Goal: Transaction & Acquisition: Purchase product/service

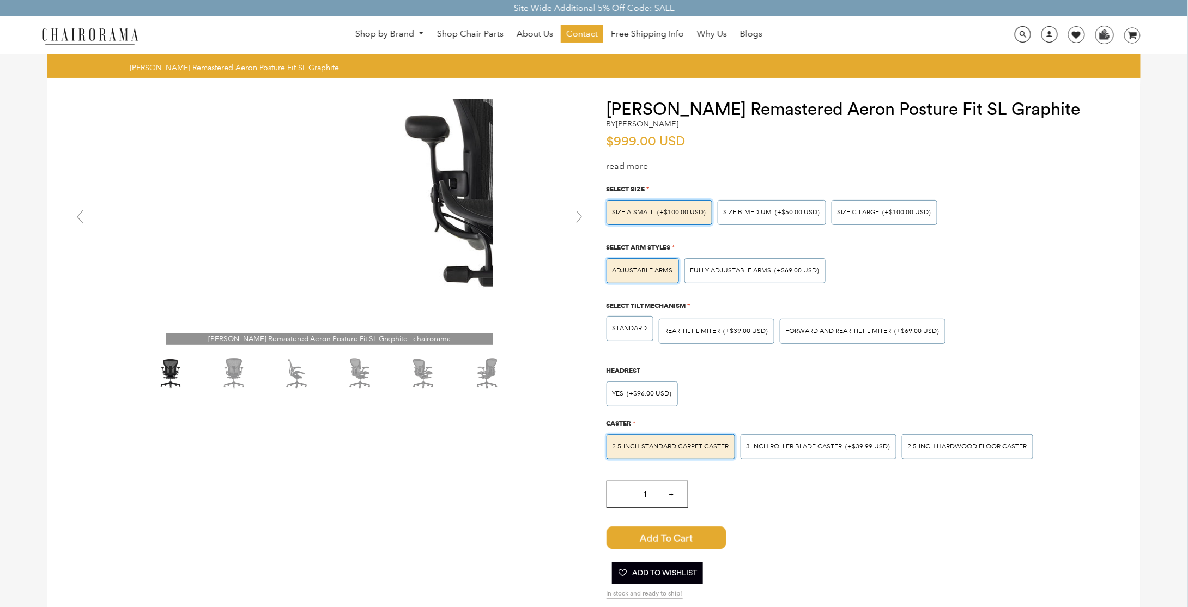
drag, startPoint x: 332, startPoint y: 226, endPoint x: 149, endPoint y: 241, distance: 183.2
click at [150, 239] on div "Herman Miller Remastered Aeron Posture Fit SL Graphite - chairorama Click to ex…" at bounding box center [329, 222] width 520 height 245
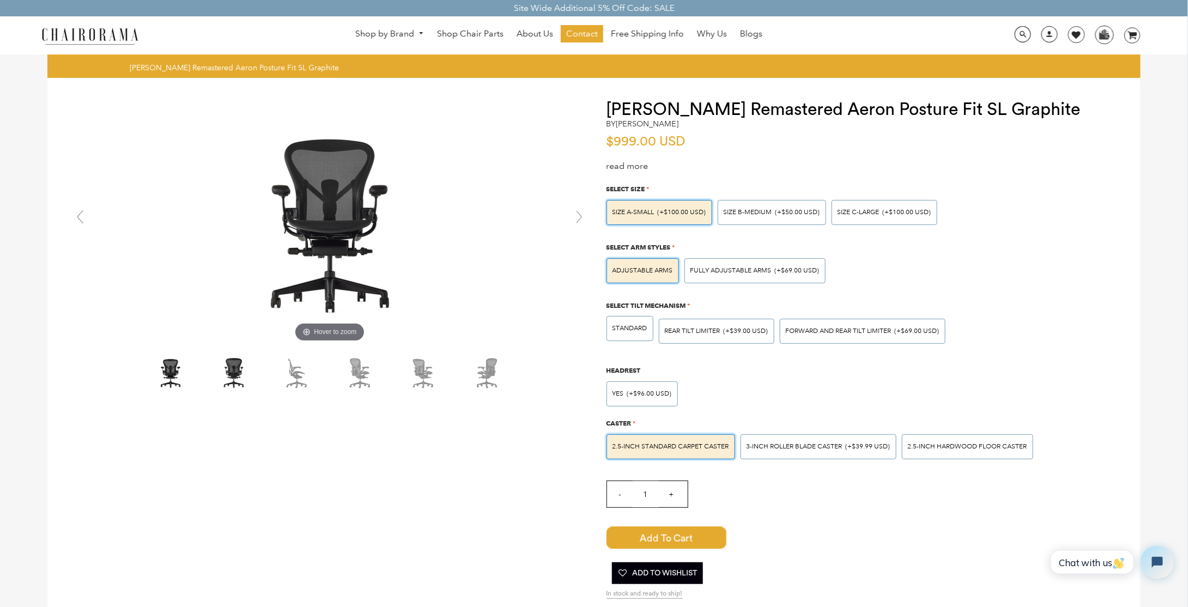
click at [226, 373] on img at bounding box center [234, 373] width 54 height 41
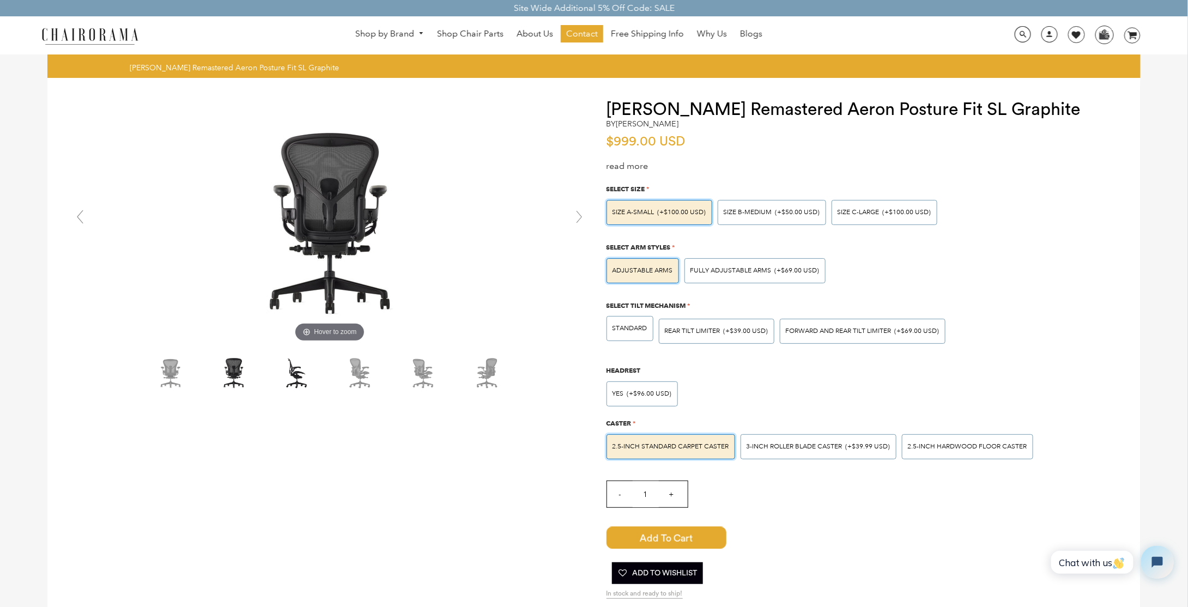
click at [296, 379] on img at bounding box center [297, 373] width 54 height 41
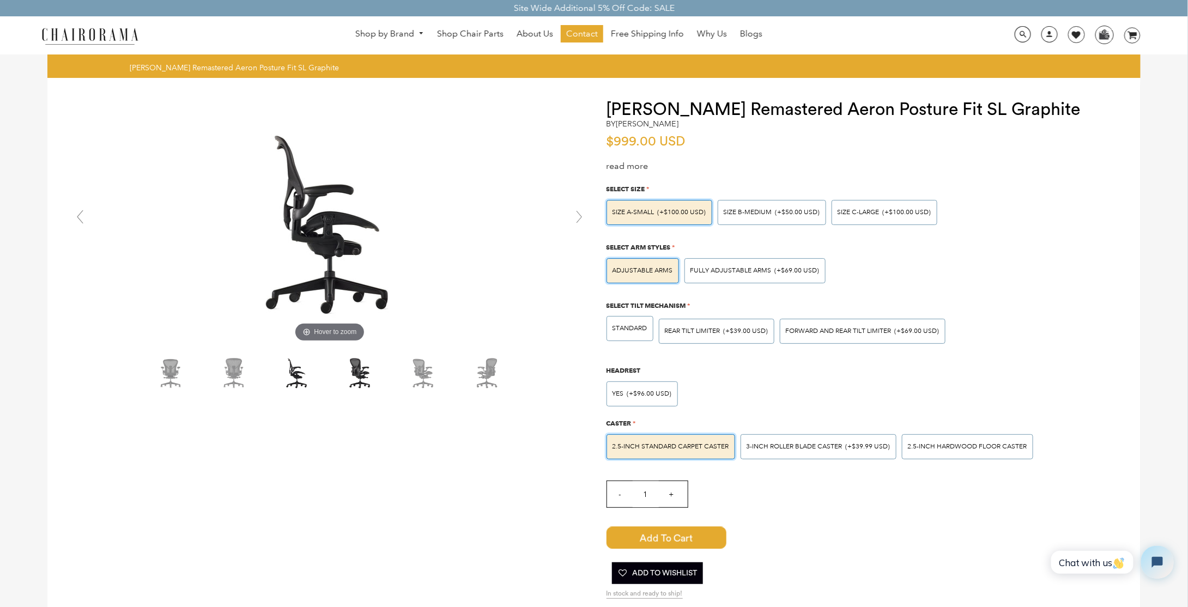
click at [351, 379] on img at bounding box center [360, 373] width 54 height 41
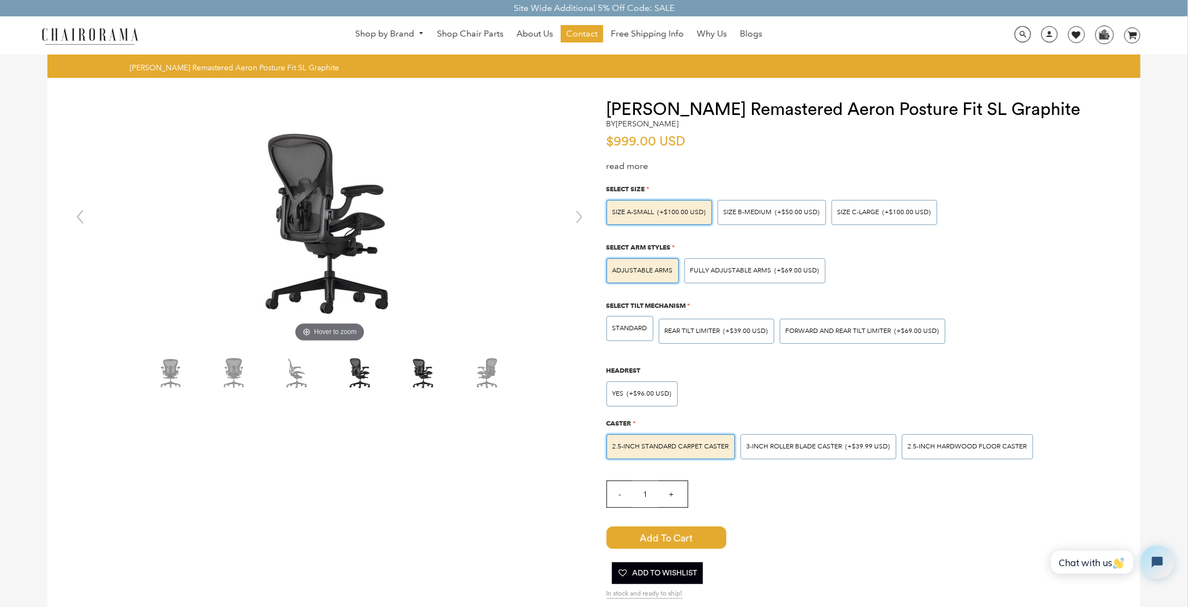
click at [401, 378] on img at bounding box center [423, 373] width 54 height 41
click at [425, 379] on img at bounding box center [423, 373] width 54 height 41
click at [281, 374] on img at bounding box center [297, 373] width 54 height 41
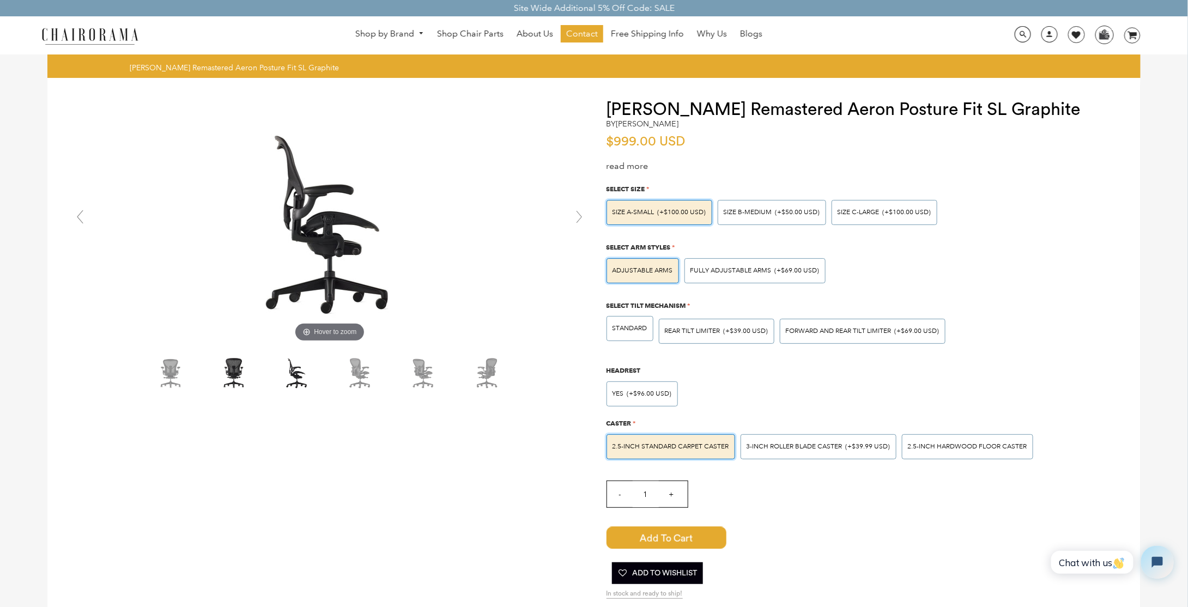
click at [239, 376] on img at bounding box center [234, 373] width 54 height 41
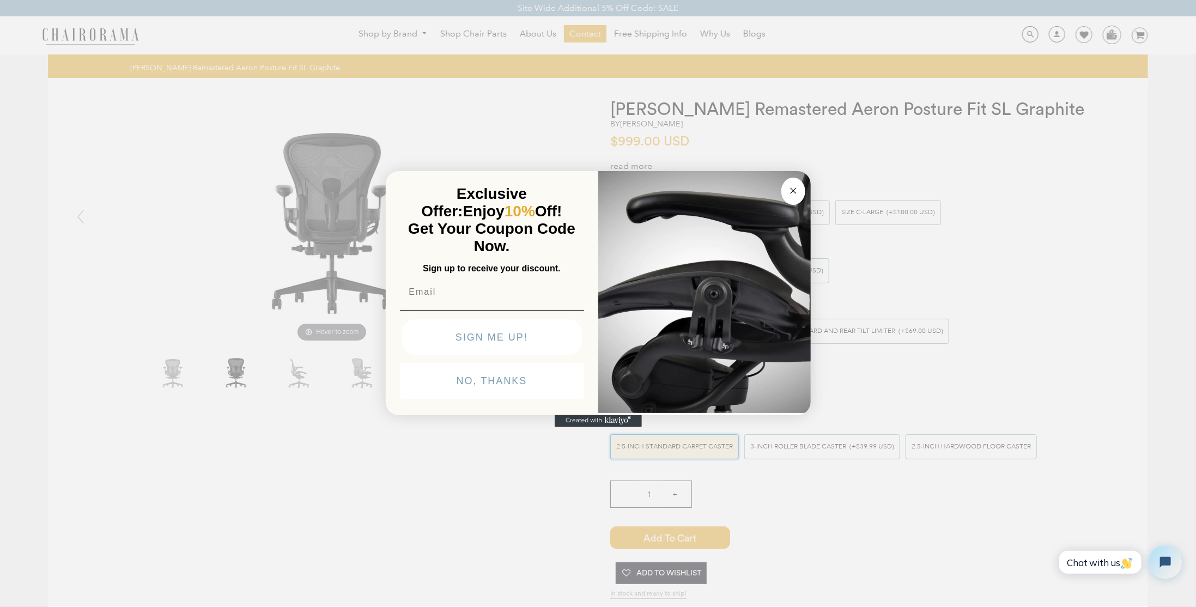
click at [786, 189] on button "Close dialog" at bounding box center [793, 191] width 24 height 27
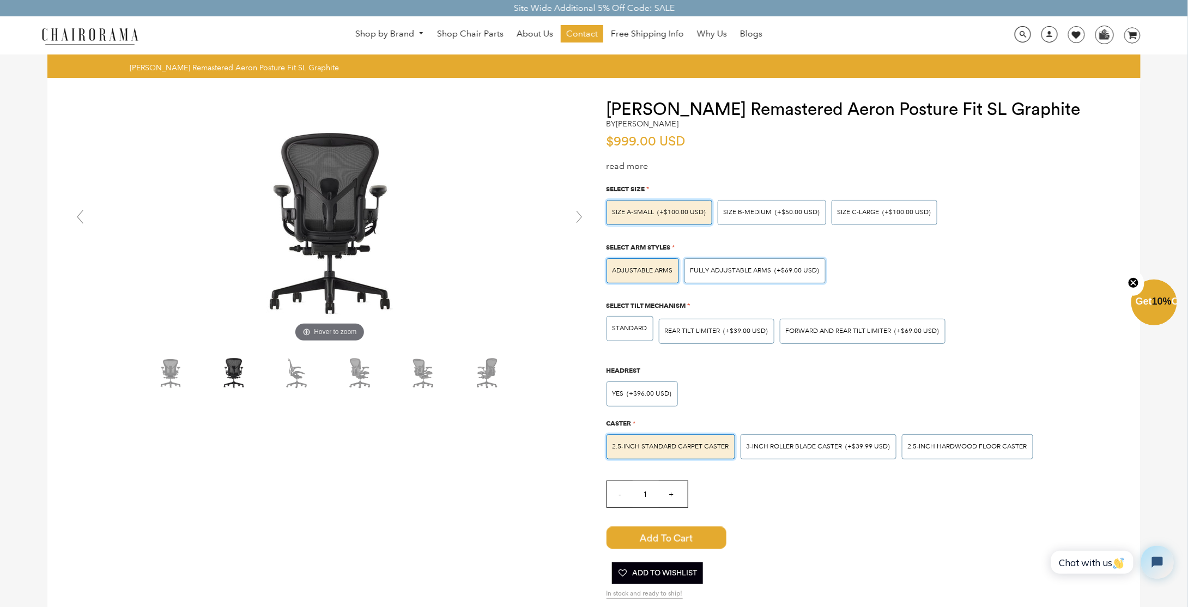
click at [768, 265] on div "Fully Adjustable Arms (+$69.00 USD)" at bounding box center [754, 270] width 141 height 25
click at [0, 0] on input "Fully Adjustable Arms (+$69.00 USD)" at bounding box center [0, 0] width 0 height 0
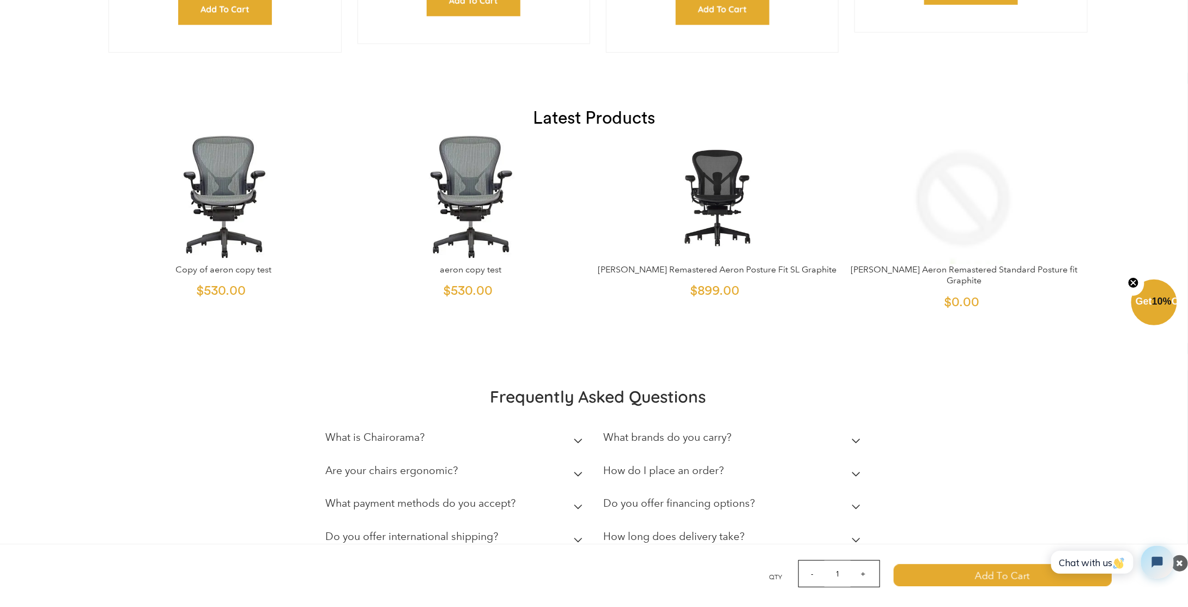
scroll to position [2779, 0]
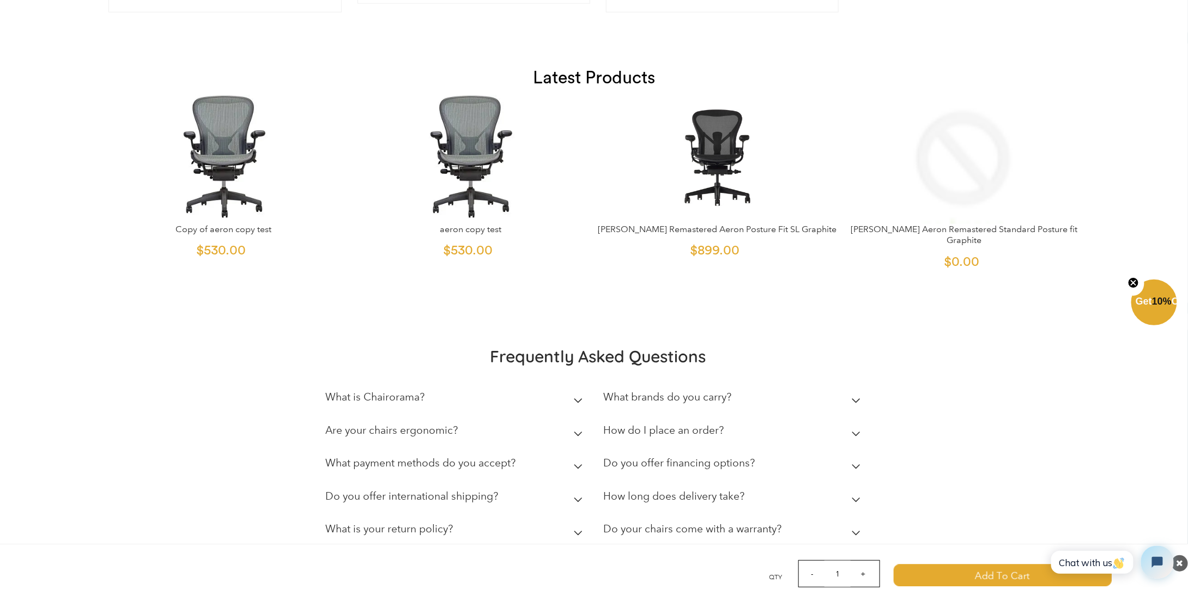
click at [495, 169] on img at bounding box center [470, 156] width 239 height 136
